Goal: Obtain resource: Obtain resource

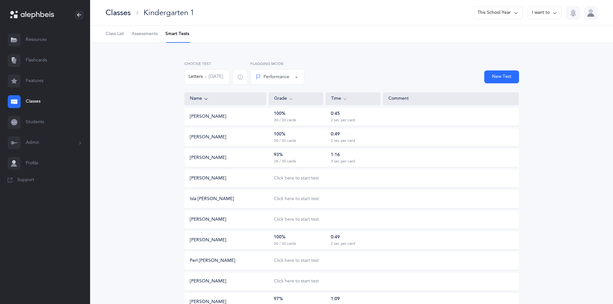
scroll to position [200, 0]
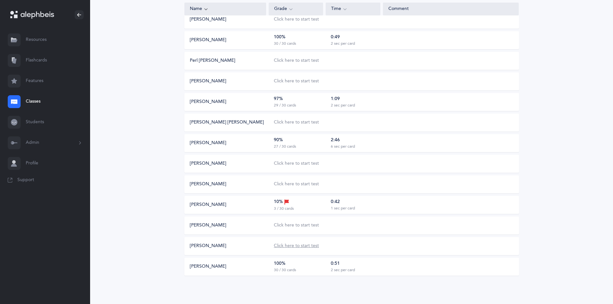
click at [289, 247] on div "Click here to start test" at bounding box center [296, 246] width 45 height 6
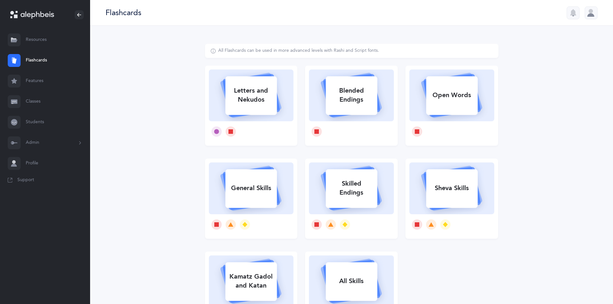
select select
select select "single"
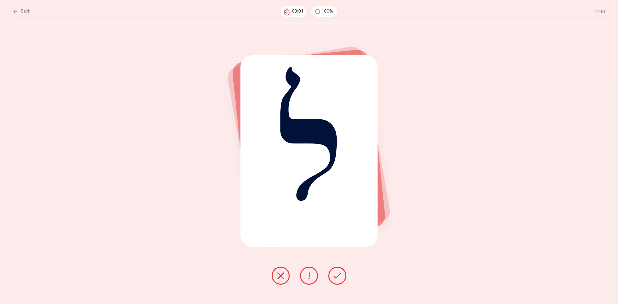
click at [337, 280] on button at bounding box center [337, 276] width 18 height 18
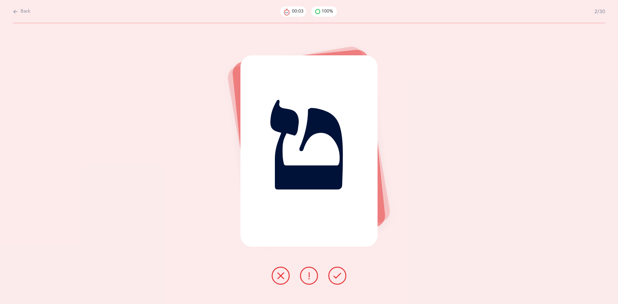
click at [337, 280] on button at bounding box center [337, 276] width 18 height 18
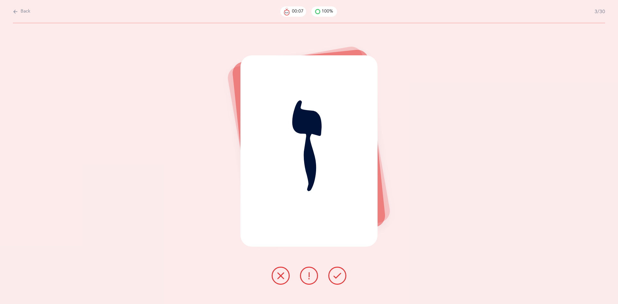
click at [276, 276] on button at bounding box center [280, 276] width 18 height 18
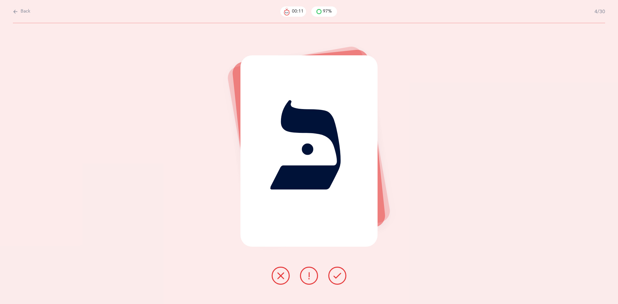
click at [284, 279] on button at bounding box center [280, 276] width 18 height 18
click at [340, 279] on icon at bounding box center [337, 276] width 8 height 8
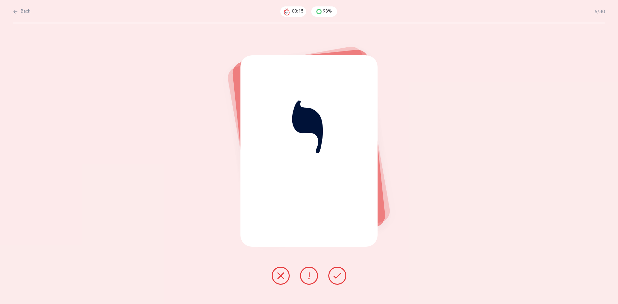
click at [336, 275] on icon at bounding box center [337, 276] width 8 height 8
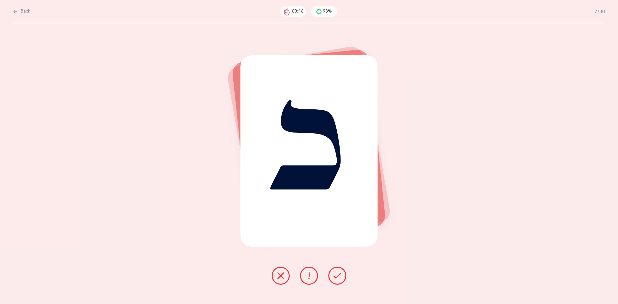
click at [337, 276] on icon at bounding box center [337, 276] width 8 height 8
click at [335, 278] on icon at bounding box center [337, 276] width 8 height 8
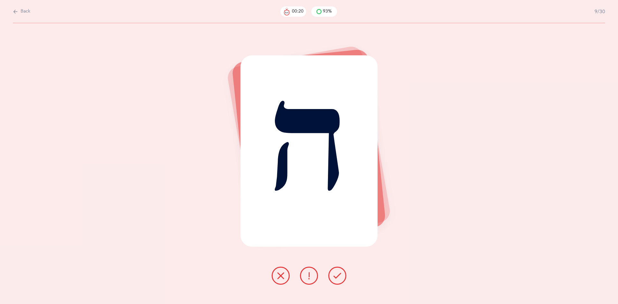
click at [333, 278] on button at bounding box center [337, 276] width 18 height 18
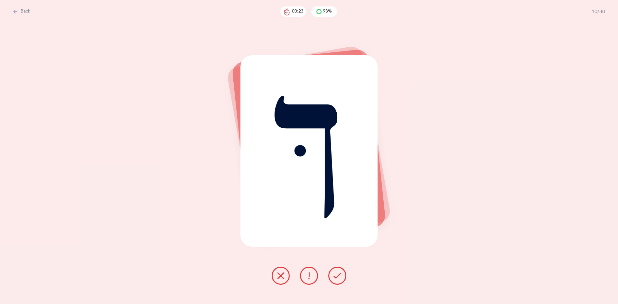
click at [335, 280] on button at bounding box center [337, 276] width 18 height 18
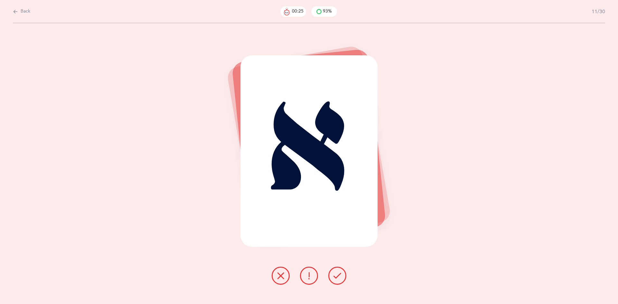
click at [337, 279] on icon at bounding box center [337, 276] width 8 height 8
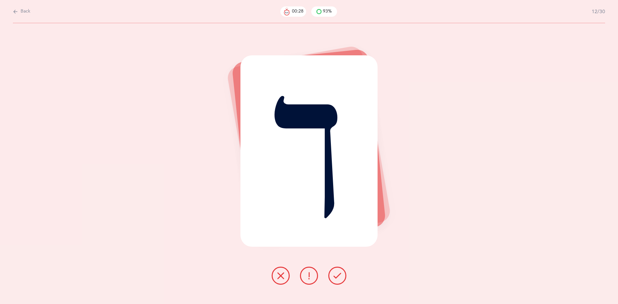
click at [338, 280] on button at bounding box center [337, 276] width 18 height 18
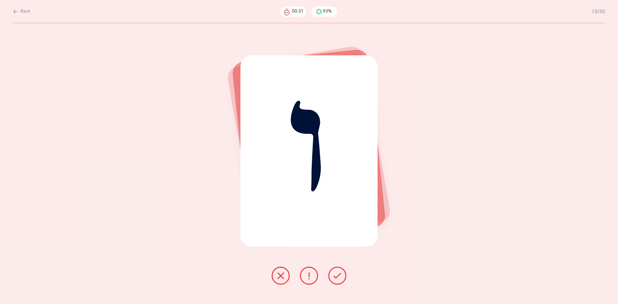
click at [280, 277] on icon at bounding box center [281, 276] width 8 height 8
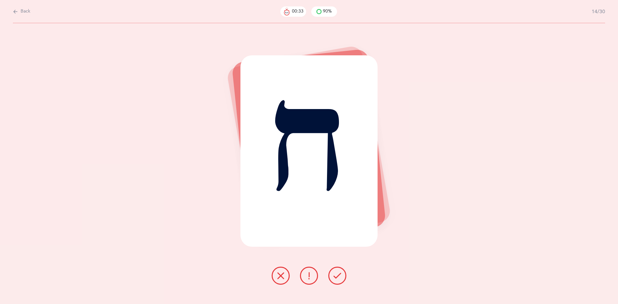
click at [335, 278] on icon at bounding box center [337, 276] width 8 height 8
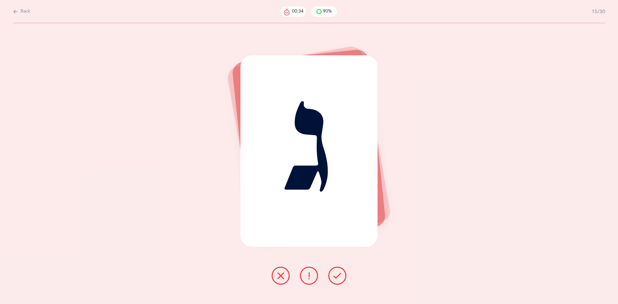
click at [332, 277] on button at bounding box center [337, 276] width 18 height 18
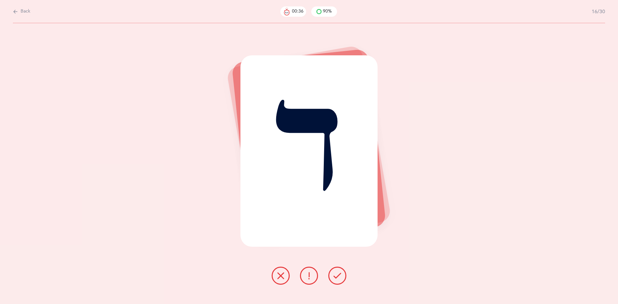
click at [334, 278] on icon at bounding box center [337, 276] width 8 height 8
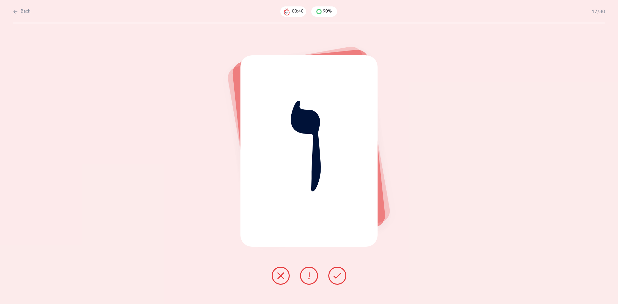
click at [283, 271] on button at bounding box center [280, 276] width 18 height 18
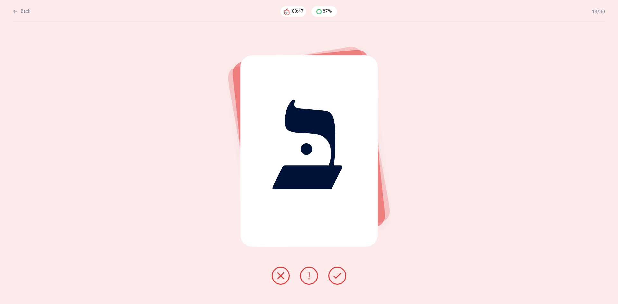
click at [335, 280] on button at bounding box center [337, 276] width 18 height 18
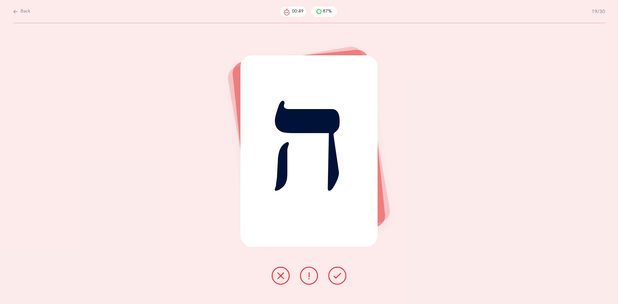
click at [340, 281] on button at bounding box center [337, 276] width 18 height 18
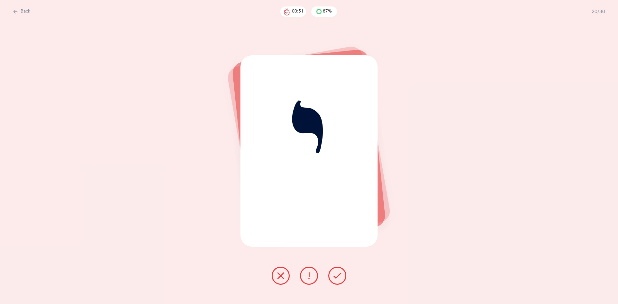
click at [338, 280] on button at bounding box center [337, 276] width 18 height 18
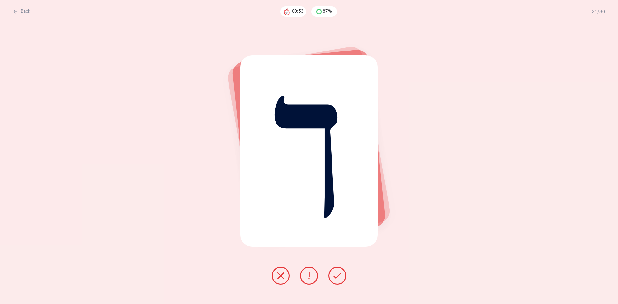
click at [339, 279] on icon at bounding box center [337, 276] width 8 height 8
click at [337, 279] on icon at bounding box center [337, 276] width 8 height 8
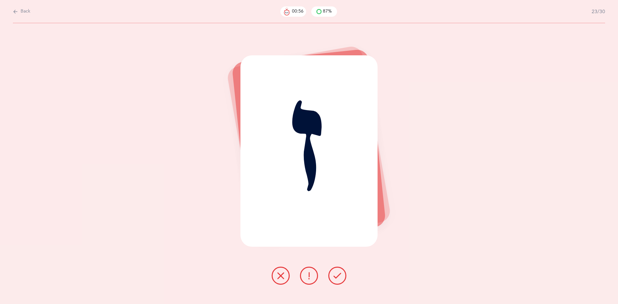
click at [340, 281] on button at bounding box center [337, 276] width 18 height 18
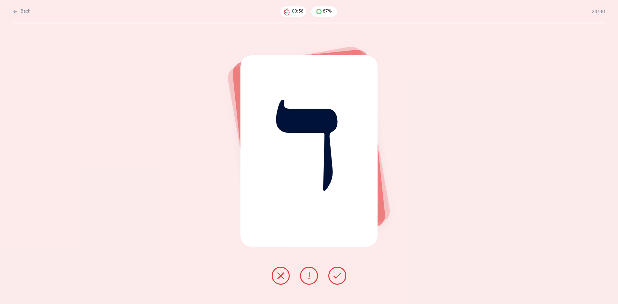
click at [341, 280] on button at bounding box center [337, 276] width 18 height 18
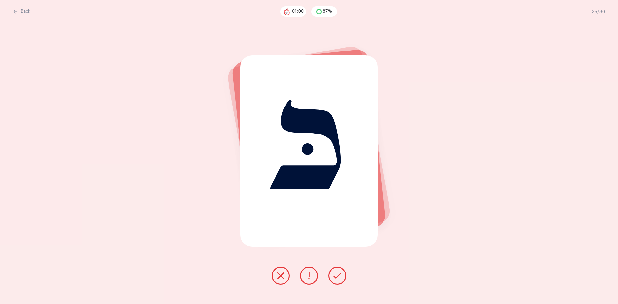
click at [338, 280] on button at bounding box center [337, 276] width 18 height 18
click at [337, 278] on icon at bounding box center [337, 276] width 8 height 8
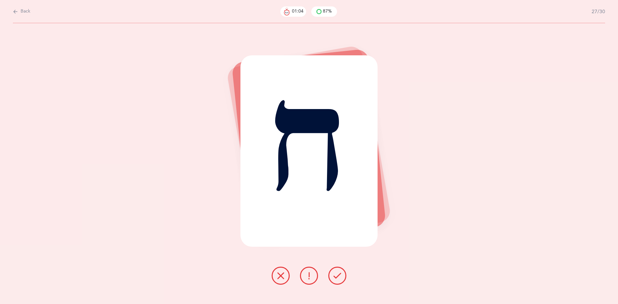
click at [340, 278] on icon at bounding box center [337, 276] width 8 height 8
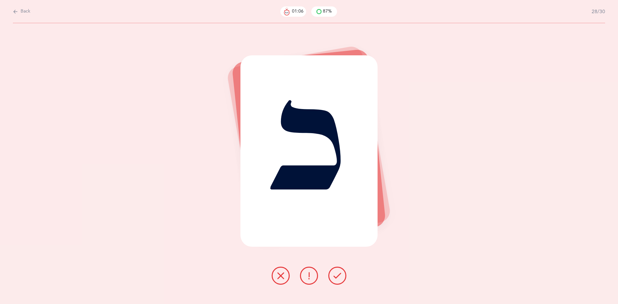
click at [339, 278] on icon at bounding box center [337, 276] width 8 height 8
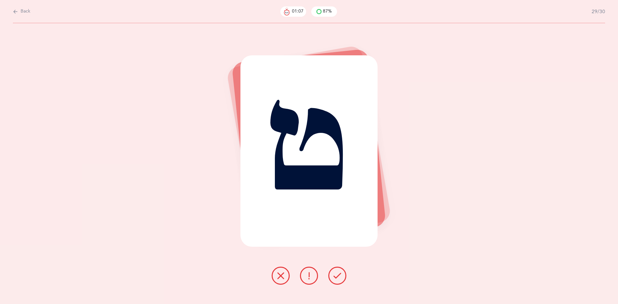
click at [340, 279] on icon at bounding box center [337, 276] width 8 height 8
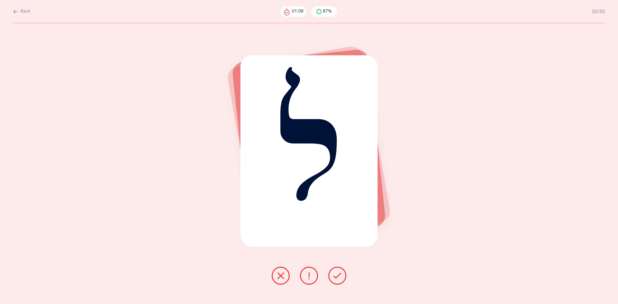
click at [338, 279] on icon at bounding box center [337, 276] width 8 height 8
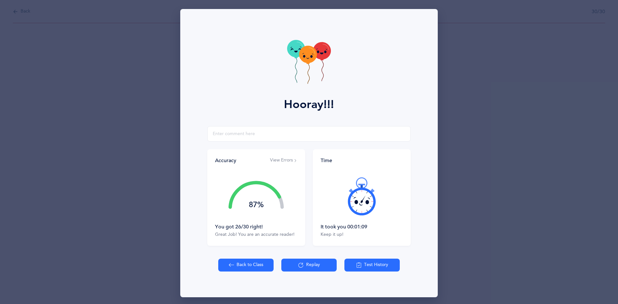
click at [377, 265] on button "Test History" at bounding box center [371, 265] width 55 height 13
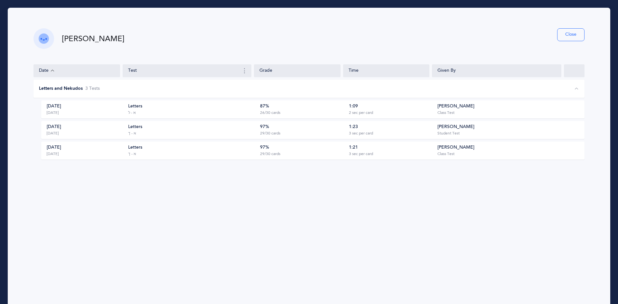
click at [148, 109] on div "Letters א - ל" at bounding box center [191, 109] width 127 height 12
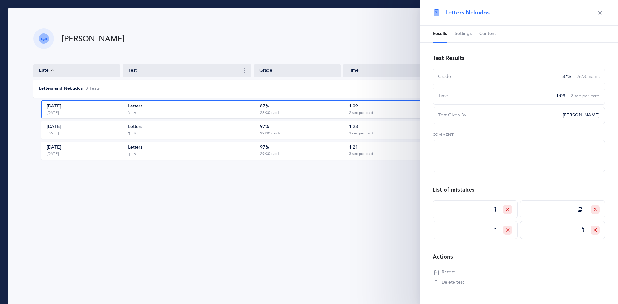
click at [110, 111] on div "Sep 11, 2025 Today" at bounding box center [83, 109] width 85 height 12
click at [97, 260] on div "Date Test Grade Time Given By Letters and Nekudos 3 Test s Sep 11, 2025 Today L…" at bounding box center [309, 176] width 558 height 229
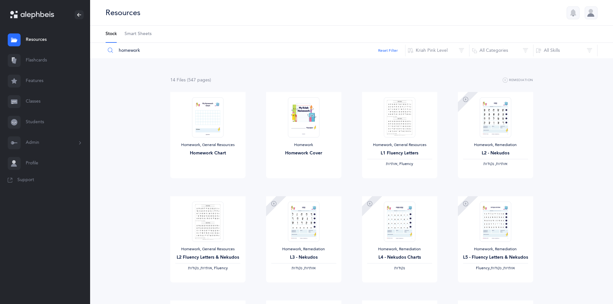
scroll to position [32, 0]
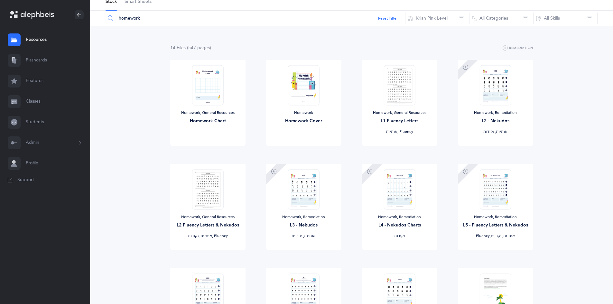
click at [41, 41] on link "Resources" at bounding box center [45, 40] width 90 height 21
click at [141, 4] on span "Smart Sheets" at bounding box center [137, 2] width 27 height 6
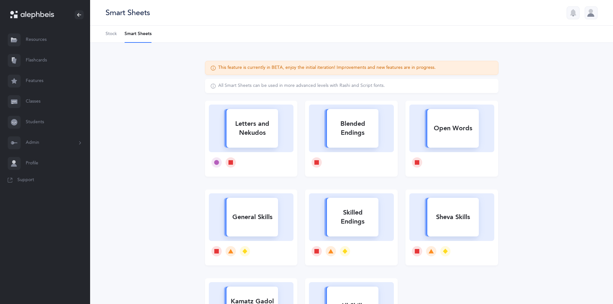
click at [249, 133] on div "Letters and Nekudos" at bounding box center [251, 128] width 51 height 26
select select
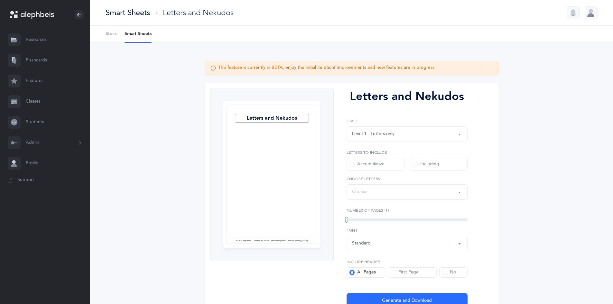
select select "27"
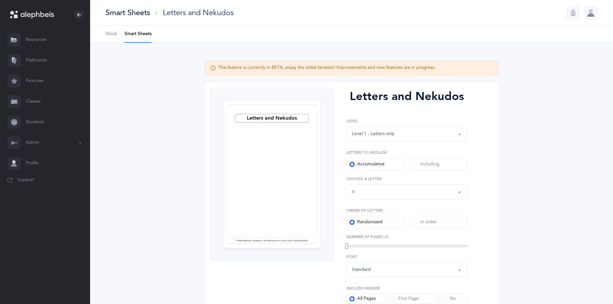
click at [422, 168] on label "Including" at bounding box center [438, 164] width 58 height 13
click at [0, 0] on input "Including" at bounding box center [0, 0] width 0 height 0
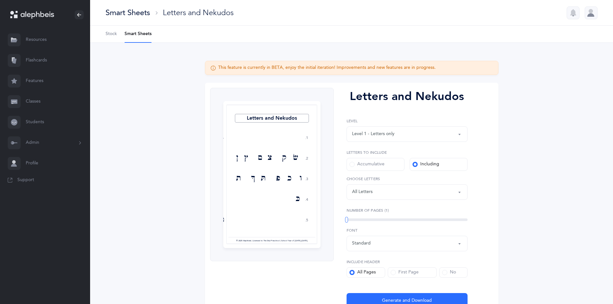
click at [422, 192] on div "Letters: All Letters" at bounding box center [407, 192] width 110 height 11
click at [420, 143] on link "ו" at bounding box center [407, 143] width 110 height 13
select select "6"
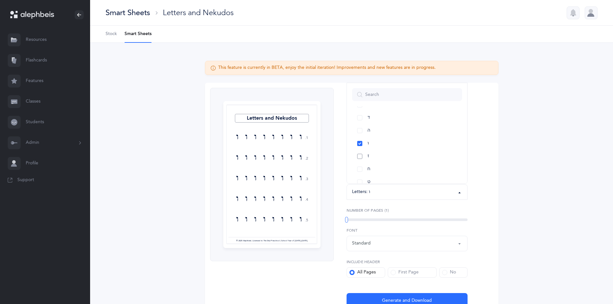
click at [420, 161] on link "ז" at bounding box center [407, 156] width 110 height 13
click at [418, 145] on link "כּ" at bounding box center [407, 143] width 110 height 13
click at [556, 161] on div "This feature is currently in BETA, enjoy the initial iteration! Improvements an…" at bounding box center [351, 191] width 523 height 297
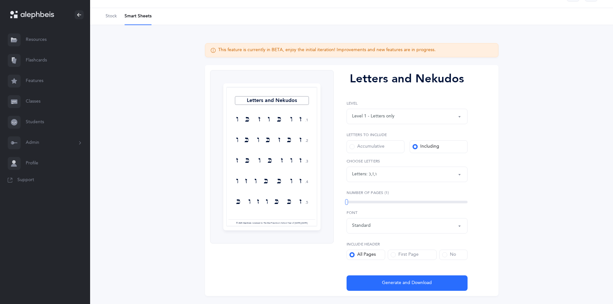
scroll to position [35, 0]
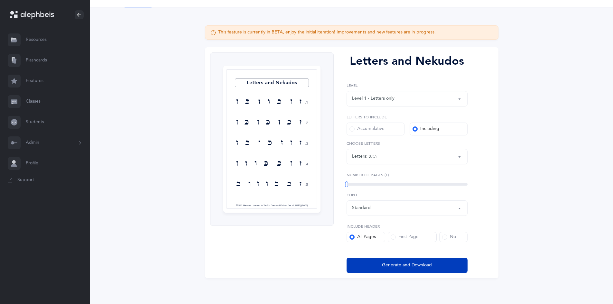
click at [394, 261] on button "Generate and Download" at bounding box center [406, 265] width 121 height 15
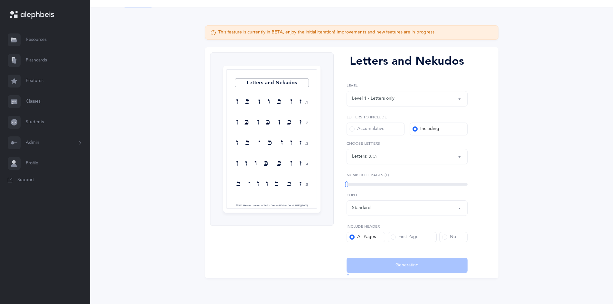
select select "6"
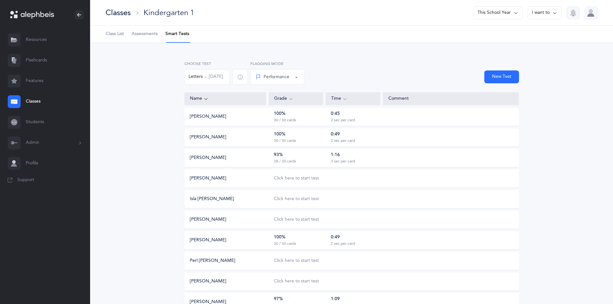
scroll to position [200, 0]
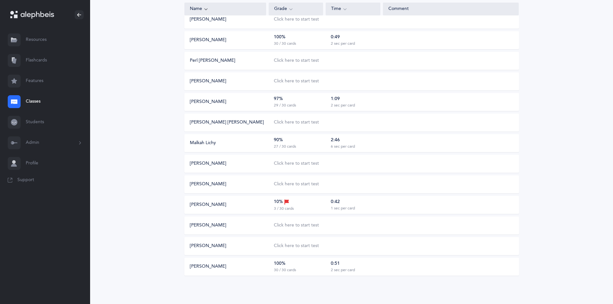
click at [32, 124] on link "Students" at bounding box center [45, 122] width 90 height 21
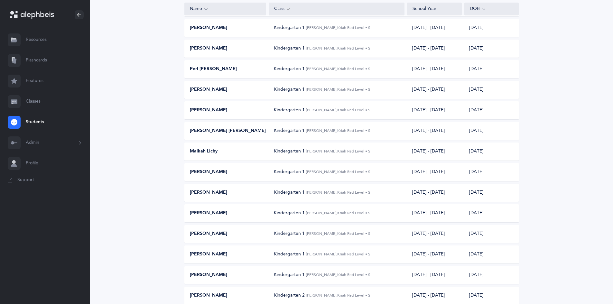
scroll to position [172, 0]
click at [222, 154] on div "Malkah Lichy" at bounding box center [226, 151] width 82 height 6
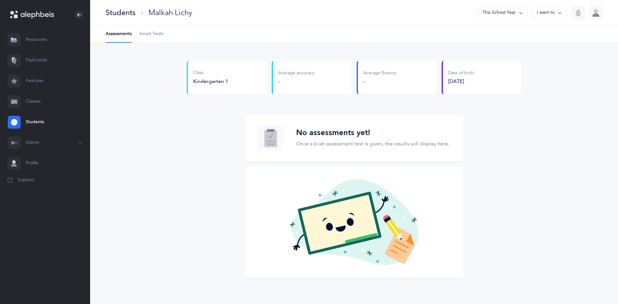
click at [152, 41] on Tests-tab "Smart Tests" at bounding box center [151, 34] width 24 height 17
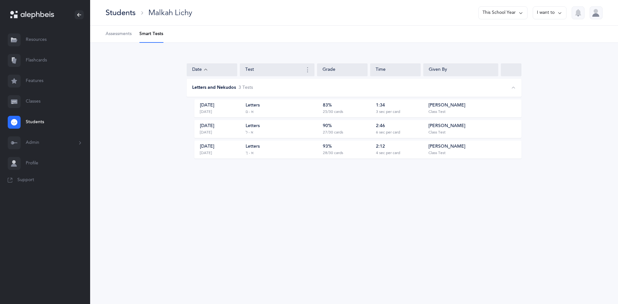
click at [214, 106] on div "Sep 11, 2025" at bounding box center [207, 105] width 14 height 6
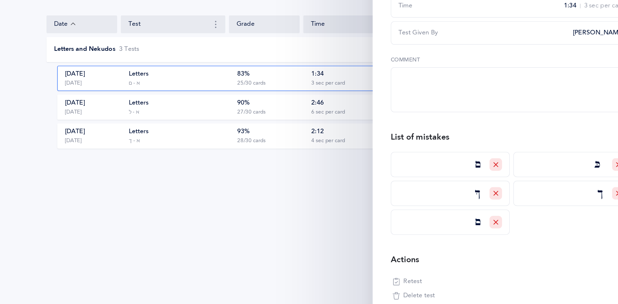
scroll to position [38, 0]
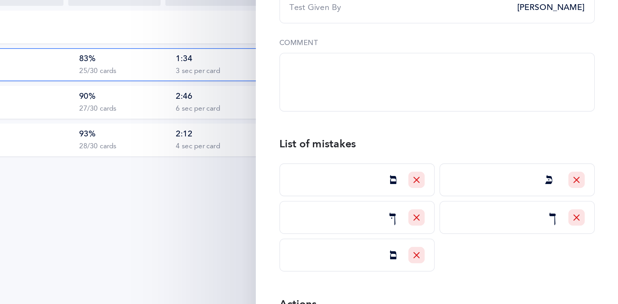
click at [476, 228] on div "Test Results Grade 83% 25/30 cards Time 1:34 3 sec per card Test Given By Malki…" at bounding box center [518, 142] width 172 height 255
